Goal: Register for event/course

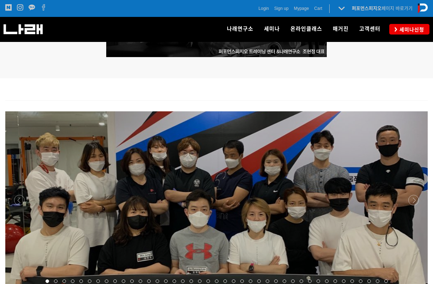
scroll to position [570, 0]
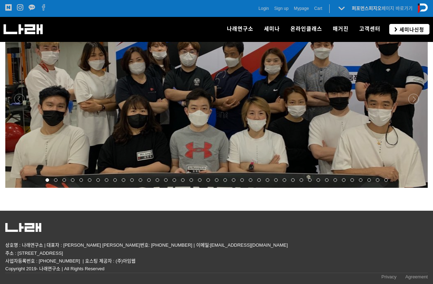
click at [407, 34] on link "세미나신청" at bounding box center [409, 29] width 40 height 10
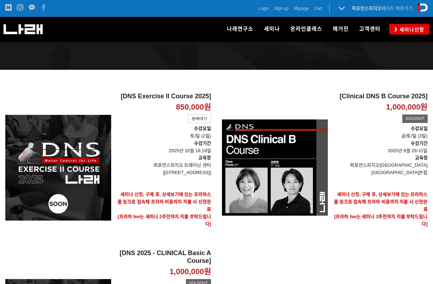
scroll to position [282, 0]
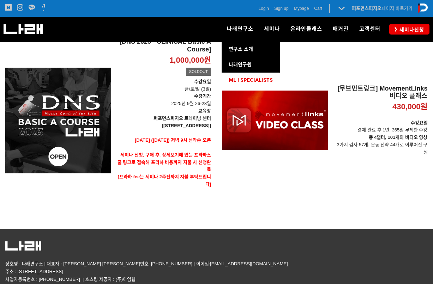
click at [243, 79] on span "ML l SPECIALISTS" at bounding box center [251, 80] width 44 height 6
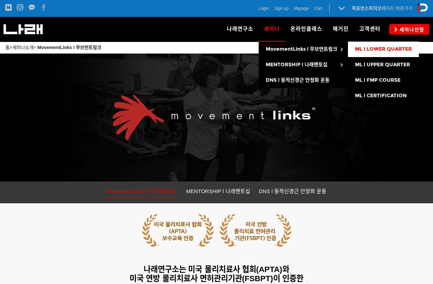
click at [372, 48] on span "ML l LOWER QUARTER" at bounding box center [383, 49] width 57 height 6
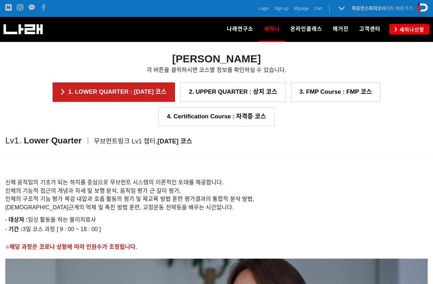
scroll to position [600, 0]
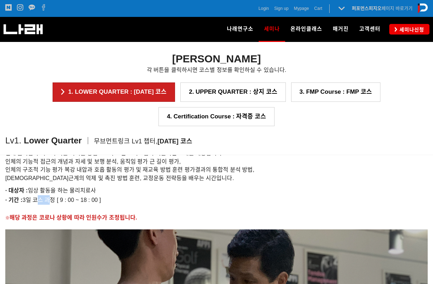
drag, startPoint x: 42, startPoint y: 202, endPoint x: 108, endPoint y: 202, distance: 66.3
click at [108, 202] on p "· 기간 : 3일 코스 과정 [ 9 : 00 ~ 18 : 00 ]" at bounding box center [216, 200] width 422 height 10
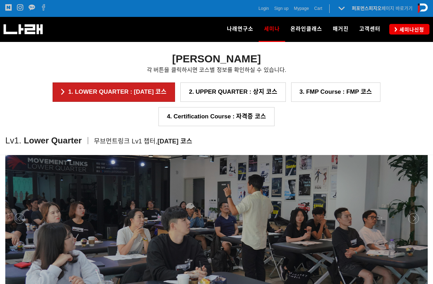
scroll to position [631, 0]
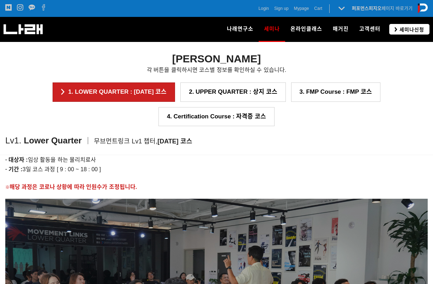
click at [395, 28] on icon at bounding box center [395, 29] width 3 height 5
